Goal: Transaction & Acquisition: Purchase product/service

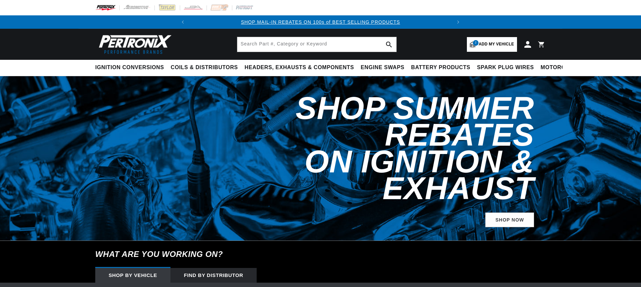
select select "1974"
select select "Porsche"
select select "914"
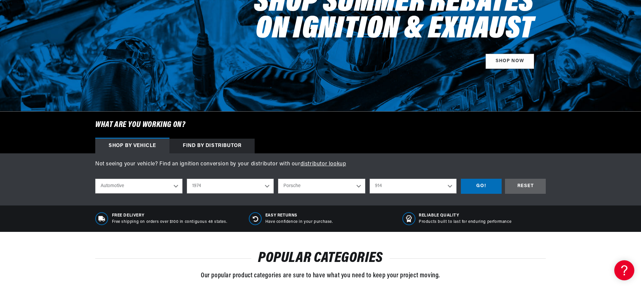
scroll to position [111, 0]
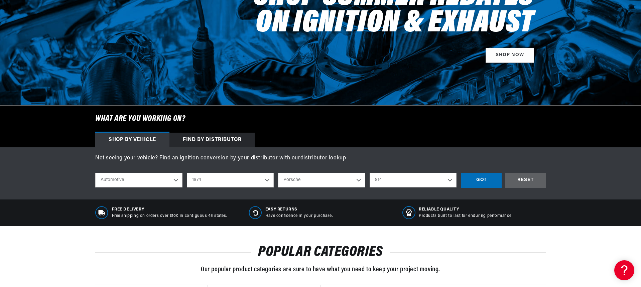
click at [151, 176] on select "Automotive Agricultural Industrial Marine Motorcycle" at bounding box center [138, 180] width 87 height 15
click at [95, 173] on select "Automotive Agricultural Industrial Marine Motorcycle" at bounding box center [138, 180] width 87 height 15
click at [205, 178] on select "2022 2021 2020 2019 2018 2017 2016 2015 2014 2013 2012 2011 2010 2009 2008 2007…" at bounding box center [230, 180] width 87 height 15
click at [187, 173] on select "2022 2021 2020 2019 2018 2017 2016 2015 2014 2013 2012 2011 2010 2009 2008 2007…" at bounding box center [230, 180] width 87 height 15
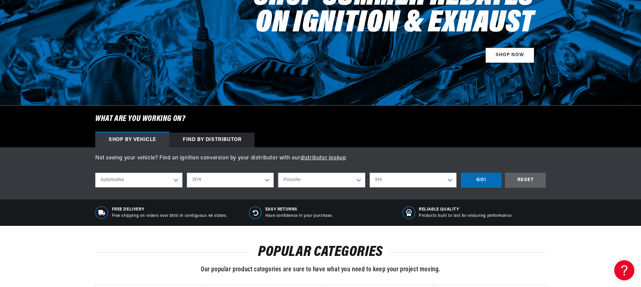
select select "1973"
click at [488, 180] on div "GO!" at bounding box center [481, 180] width 41 height 15
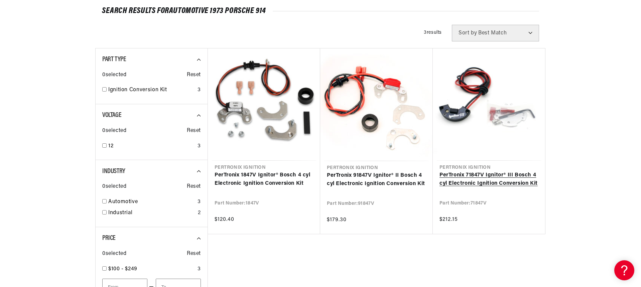
scroll to position [0, 250]
click at [506, 178] on link "PerTronix 71847V Ignitor® III Bosch 4 cyl Electronic Ignition Conversion Kit" at bounding box center [489, 179] width 99 height 17
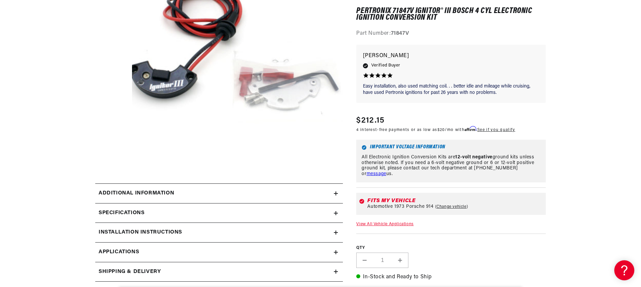
scroll to position [156, 0]
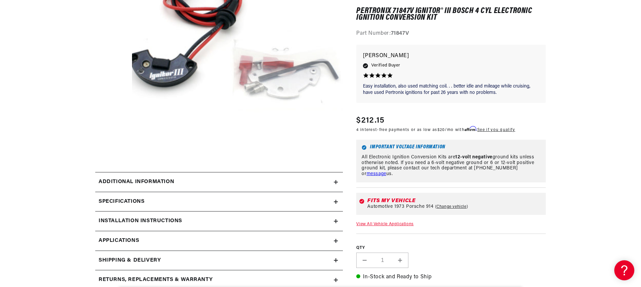
click at [128, 184] on h2 "Additional Information" at bounding box center [137, 182] width 76 height 9
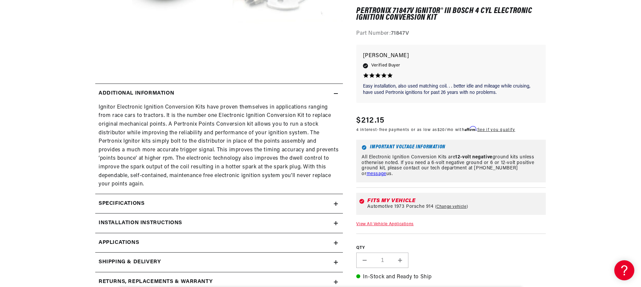
scroll to position [245, 0]
click at [220, 206] on div "Specifications" at bounding box center [214, 203] width 239 height 9
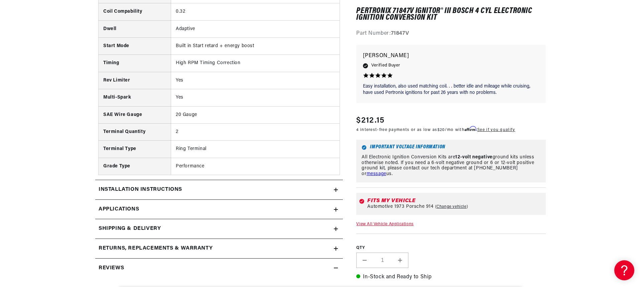
scroll to position [546, 0]
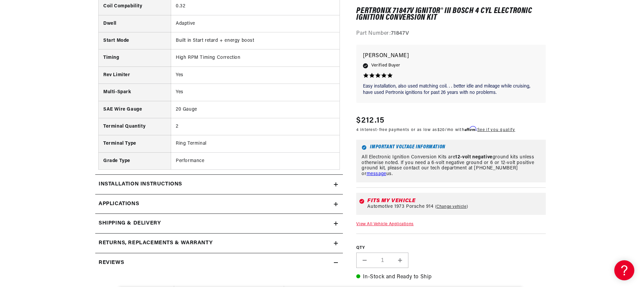
click at [197, 187] on div "Installation instructions" at bounding box center [214, 184] width 239 height 9
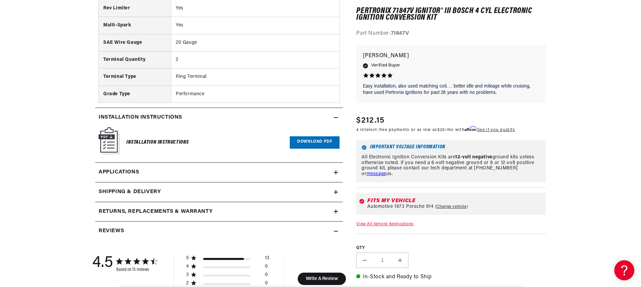
scroll to position [0, 250]
click at [205, 172] on link "Applications" at bounding box center [219, 173] width 248 height 20
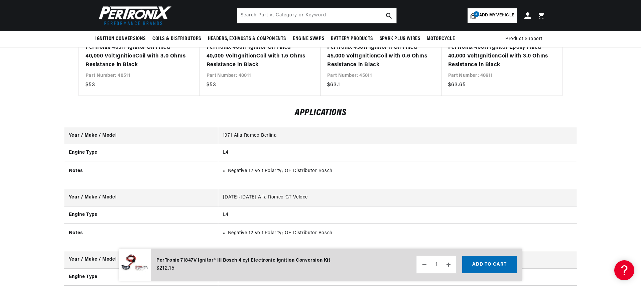
scroll to position [1494, 0]
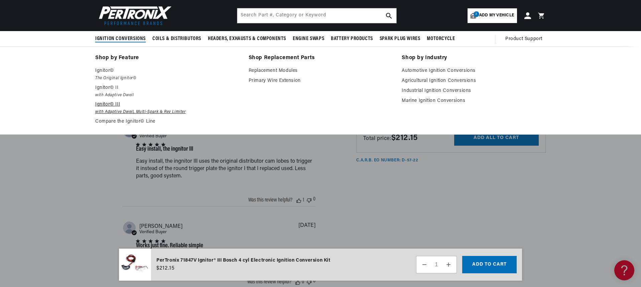
click at [106, 110] on em "with Adaptive Dwell, Multi-Spark & Rev Limiter" at bounding box center [167, 112] width 144 height 7
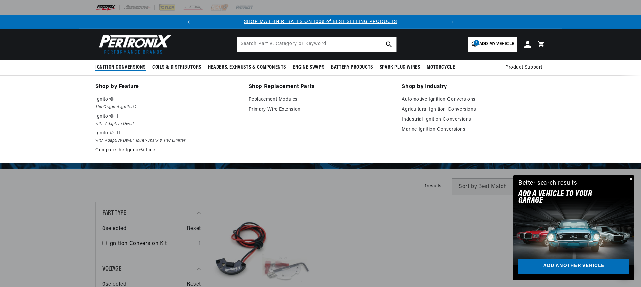
click at [116, 151] on link "Compare the Ignitor© Line" at bounding box center [167, 150] width 144 height 8
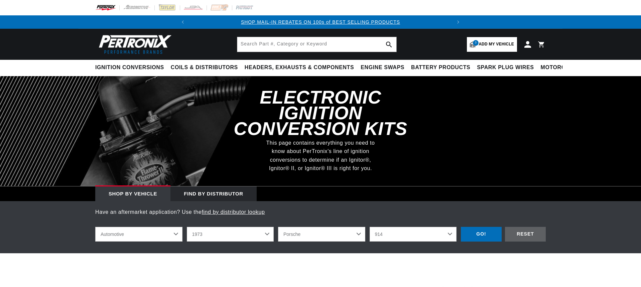
select select "1973"
select select "Porsche"
select select "914"
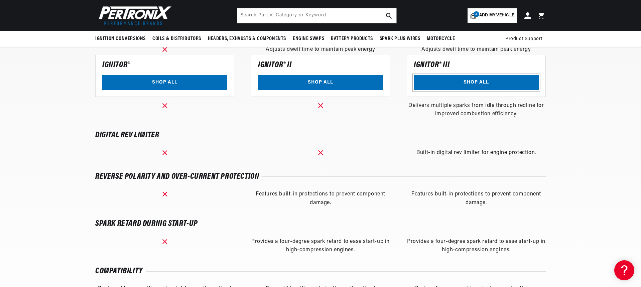
click at [472, 83] on link "SHOP ALL" at bounding box center [476, 82] width 125 height 15
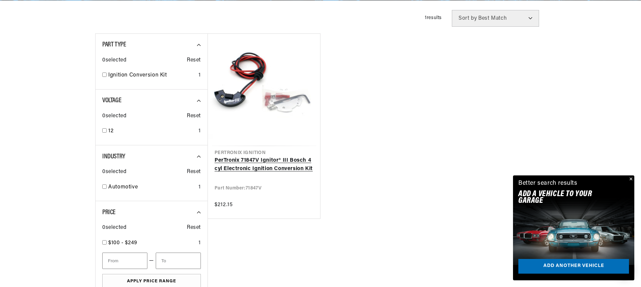
scroll to position [178, 0]
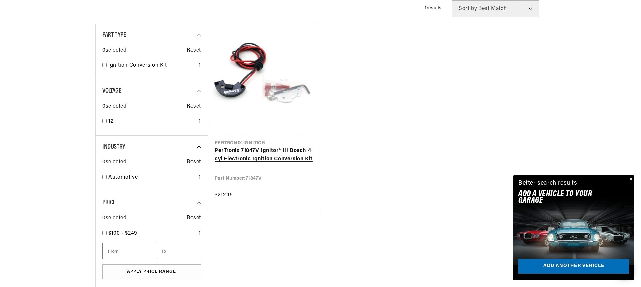
click at [262, 154] on link "PerTronix 71847V Ignitor® III Bosch 4 cyl Electronic Ignition Conversion Kit" at bounding box center [264, 155] width 99 height 17
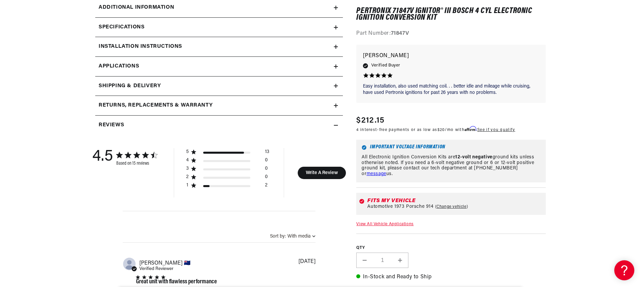
scroll to position [334, 0]
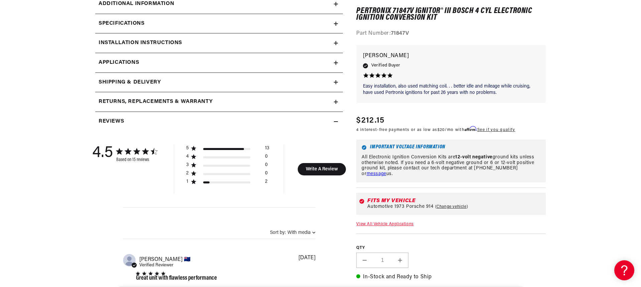
click at [385, 262] on input "1" at bounding box center [382, 260] width 19 height 15
click at [460, 258] on div "QTY Decrease quantity for PerTronix 71847V Ignitor® III Bosch 4 cyl Electronic …" at bounding box center [451, 251] width 190 height 35
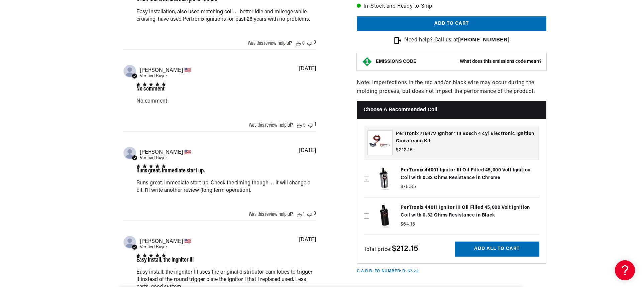
scroll to position [0, 250]
click at [451, 218] on label at bounding box center [451, 217] width 176 height 34
click at [369, 208] on input "checkbox" at bounding box center [365, 205] width 5 height 5
checkbox input "true"
click at [506, 250] on button "Add all to cart" at bounding box center [496, 249] width 85 height 15
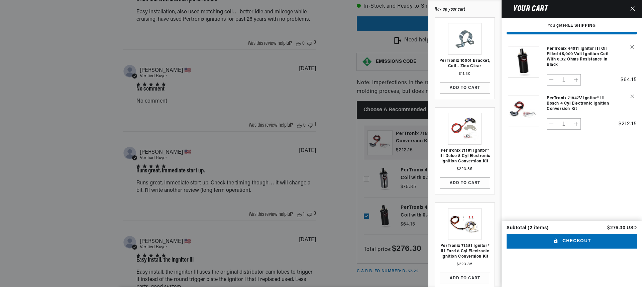
scroll to position [0, 0]
